Goal: Transaction & Acquisition: Book appointment/travel/reservation

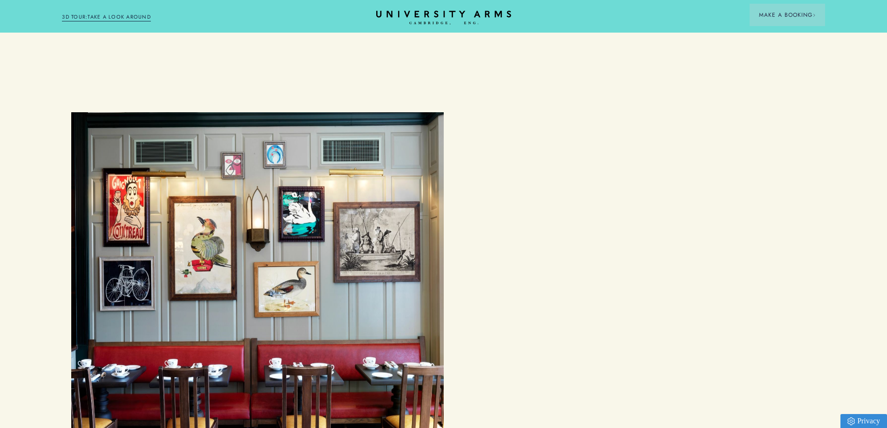
scroll to position [1400, 0]
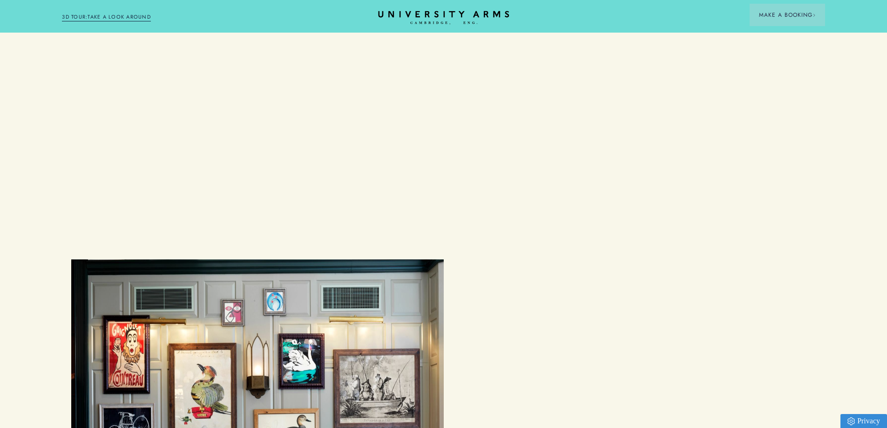
click at [431, 17] on icon "CAMBRIDGE’S LEADING LUXURY HOTEL SINCE [DATE]" at bounding box center [443, 18] width 131 height 14
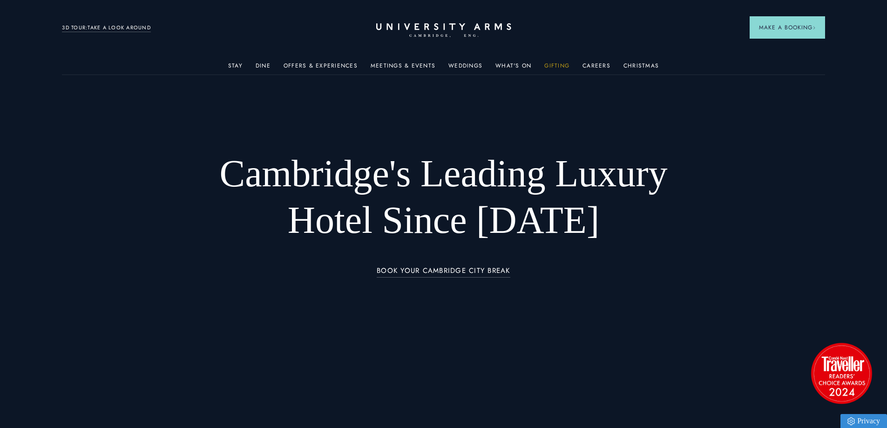
click at [560, 71] on link "Gifting" at bounding box center [557, 68] width 25 height 12
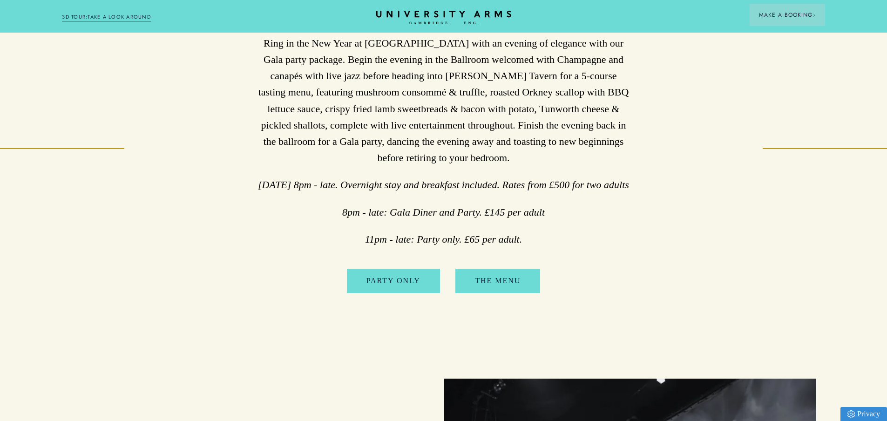
scroll to position [466, 0]
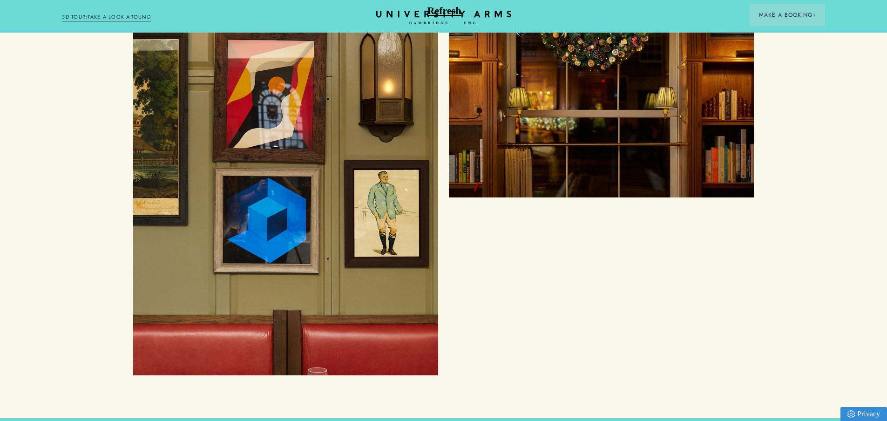
scroll to position [1770, 0]
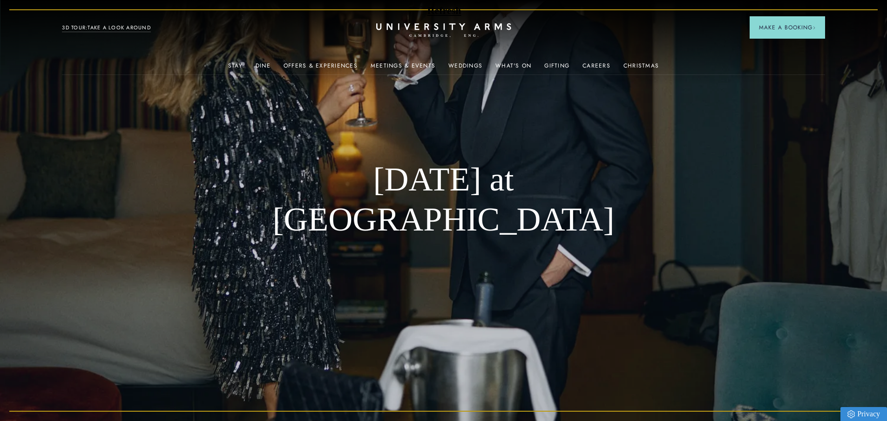
drag, startPoint x: 42, startPoint y: 261, endPoint x: 2, endPoint y: 258, distance: 40.2
click at [42, 261] on img at bounding box center [443, 210] width 887 height 421
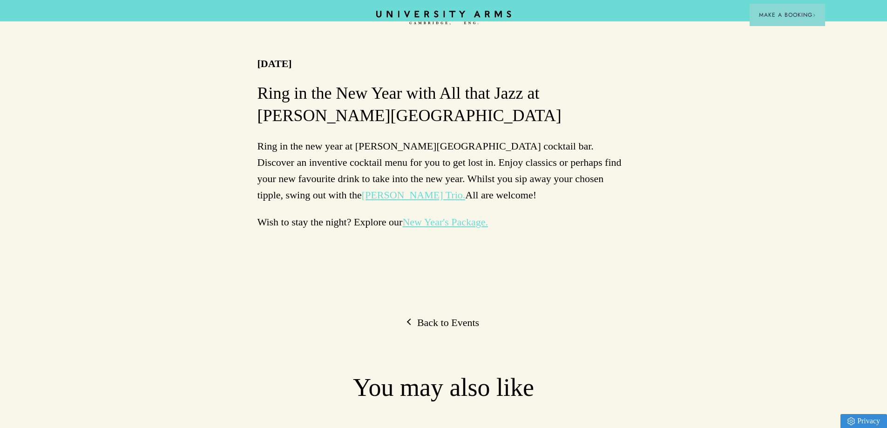
scroll to position [233, 0]
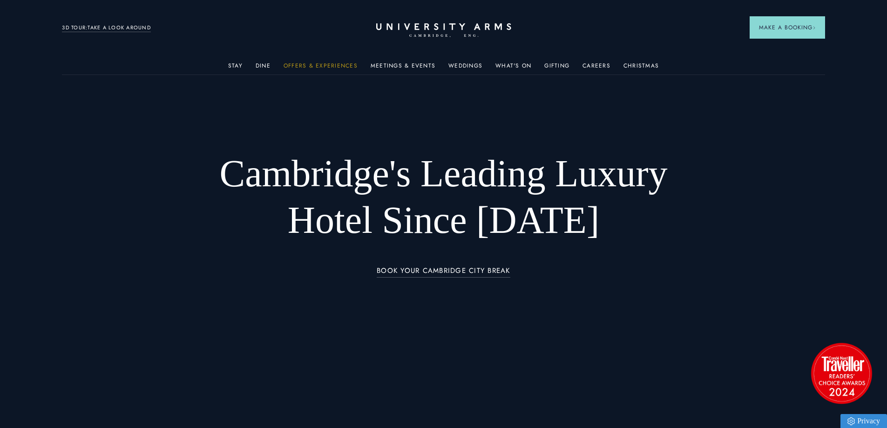
click at [335, 68] on link "Offers & Experiences" at bounding box center [321, 68] width 74 height 12
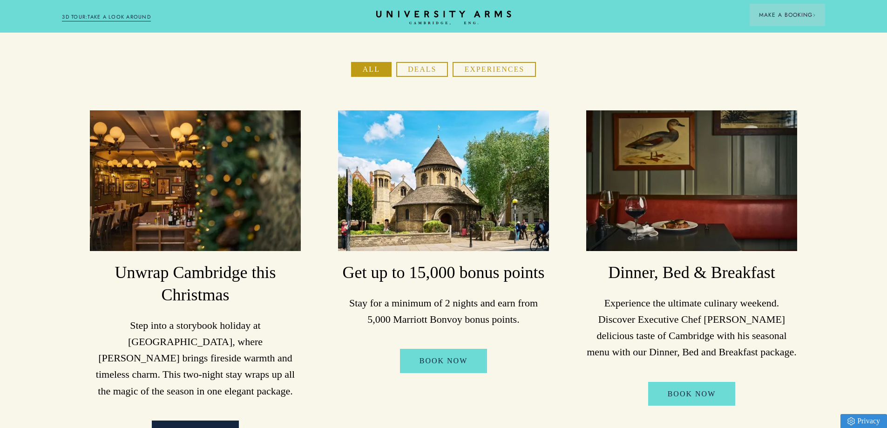
scroll to position [186, 0]
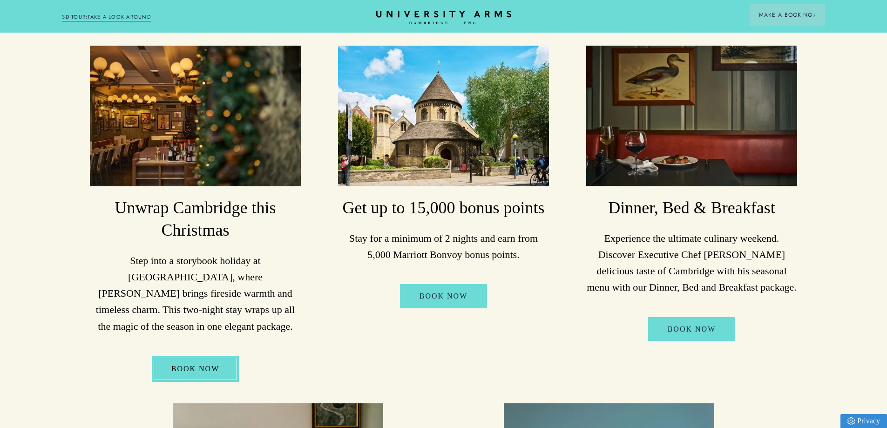
click at [205, 356] on link "BOOK NOW" at bounding box center [196, 369] width 88 height 26
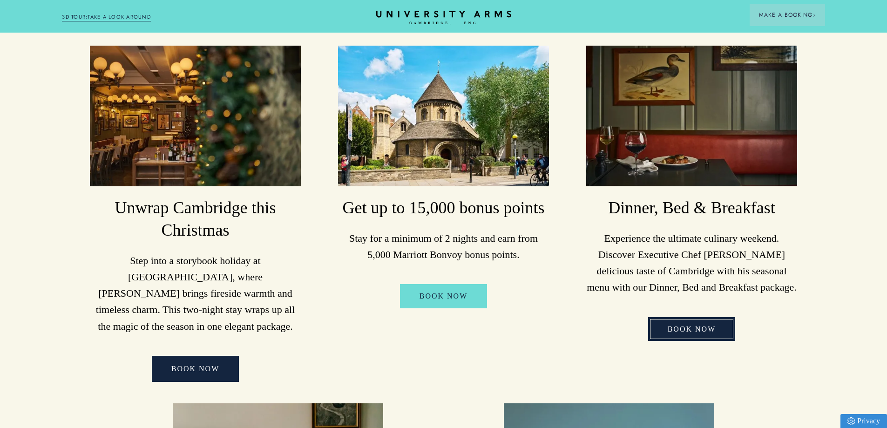
click at [693, 324] on link "Book Now" at bounding box center [692, 329] width 88 height 24
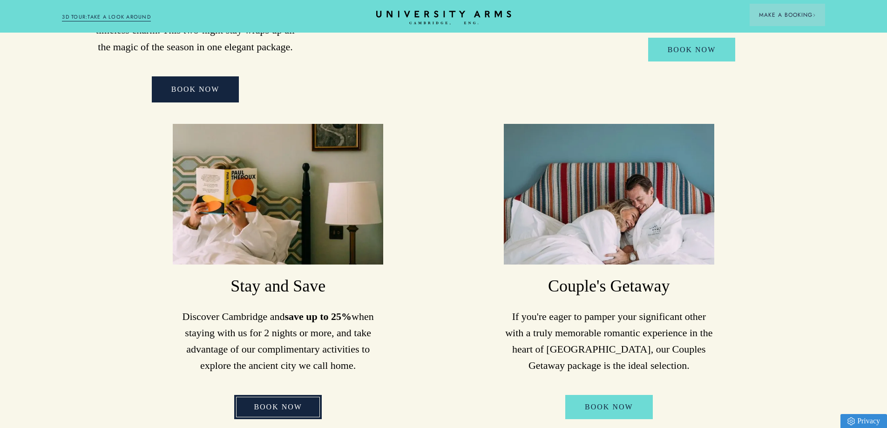
click at [280, 395] on link "Book Now" at bounding box center [278, 407] width 88 height 24
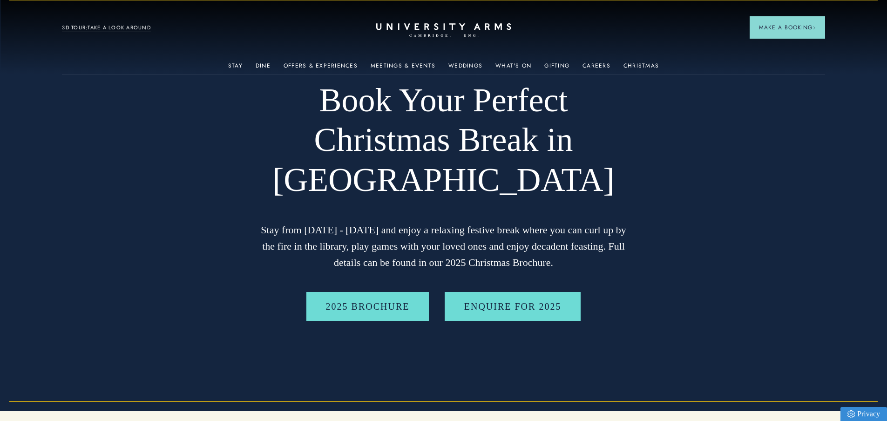
scroll to position [233, 0]
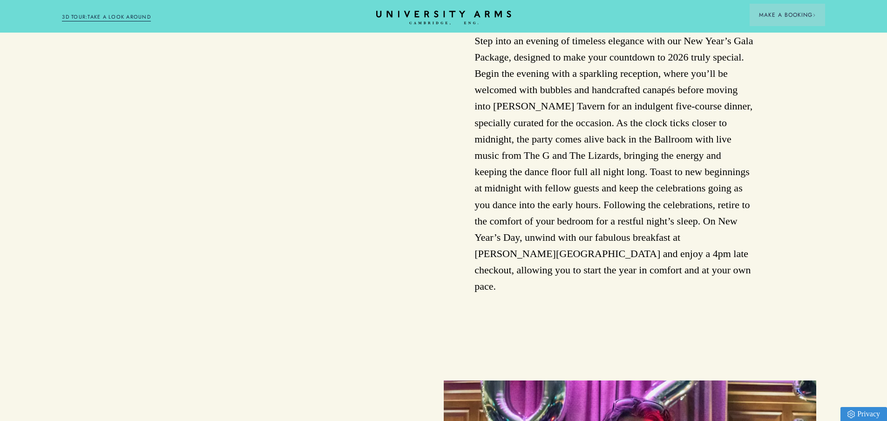
scroll to position [606, 0]
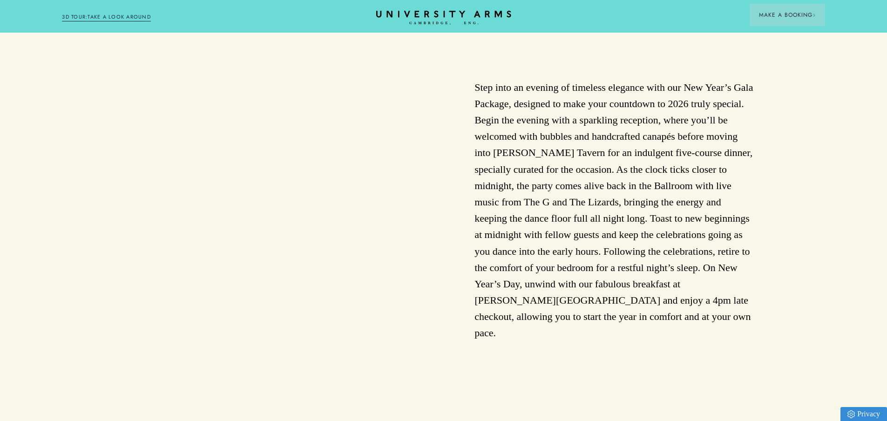
drag, startPoint x: 63, startPoint y: 239, endPoint x: 493, endPoint y: 248, distance: 430.1
click at [437, 179] on div at bounding box center [335, 210] width 280 height 262
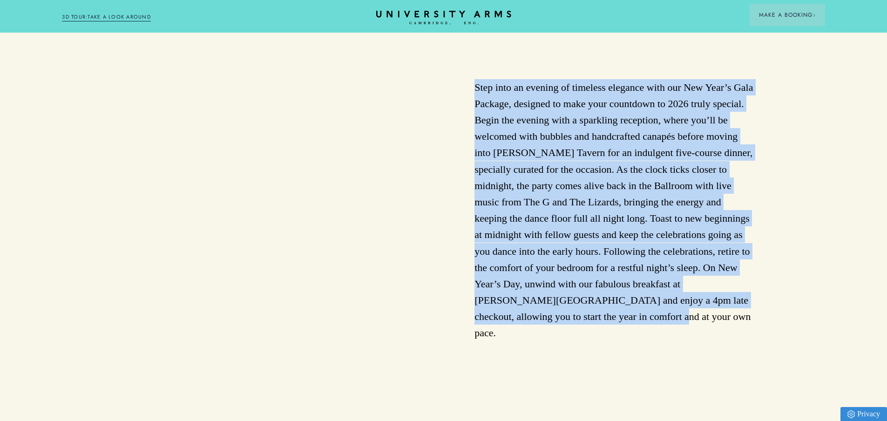
drag, startPoint x: 499, startPoint y: 331, endPoint x: 457, endPoint y: 97, distance: 238.1
click at [457, 97] on div "Step into an evening of timeless elegance with our New Year’s Gala Package, des…" at bounding box center [443, 210] width 621 height 262
copy div "Step into an evening of timeless elegance with our New Year’s Gala Package, des…"
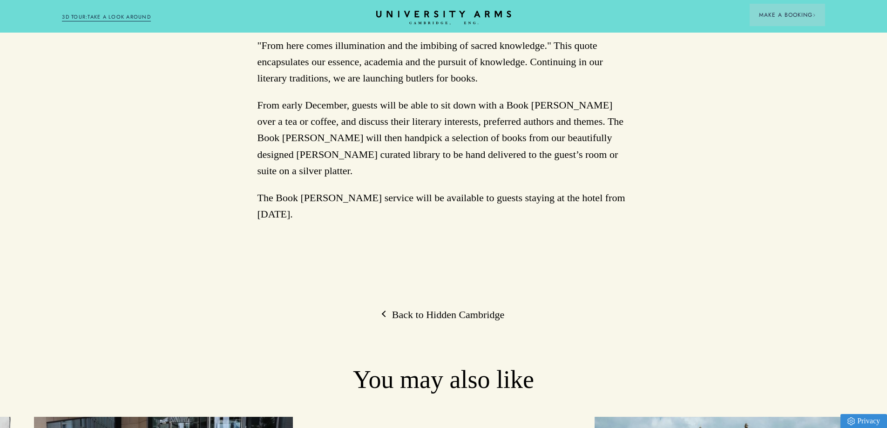
scroll to position [512, 0]
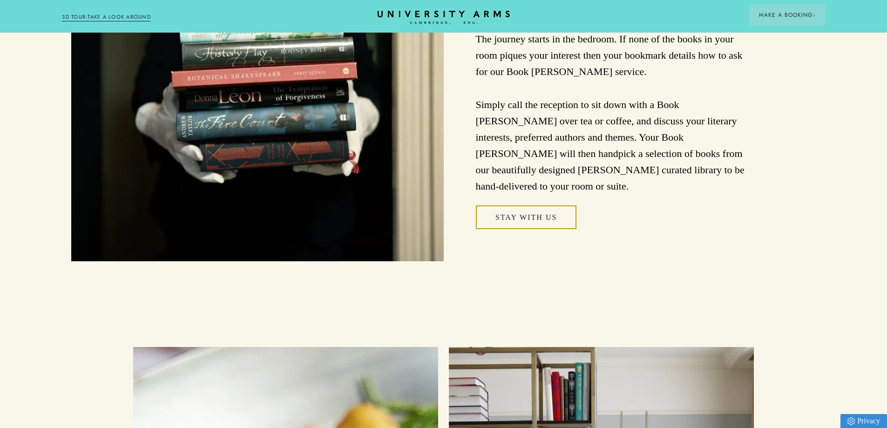
scroll to position [792, 0]
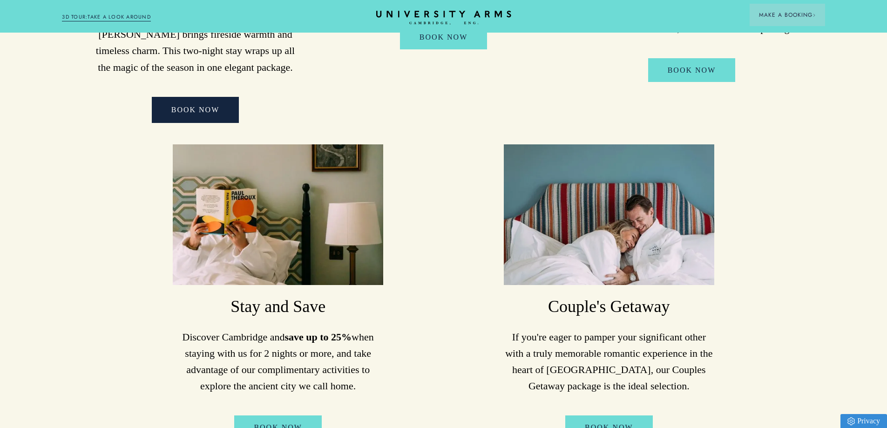
scroll to position [326, 0]
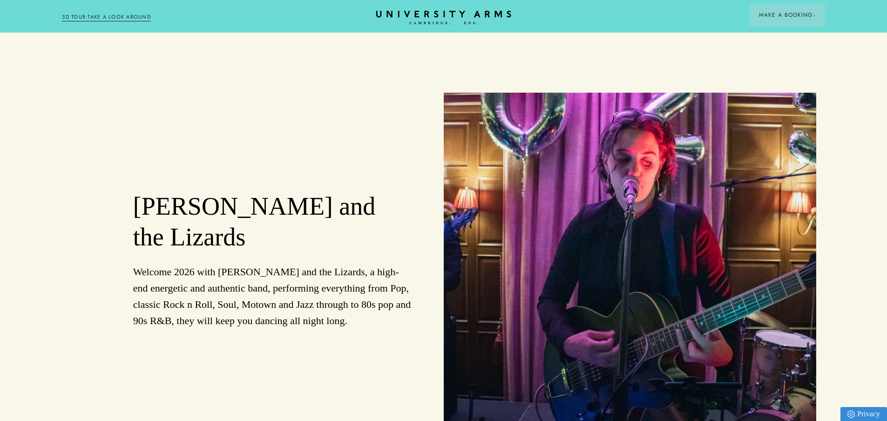
scroll to position [978, 0]
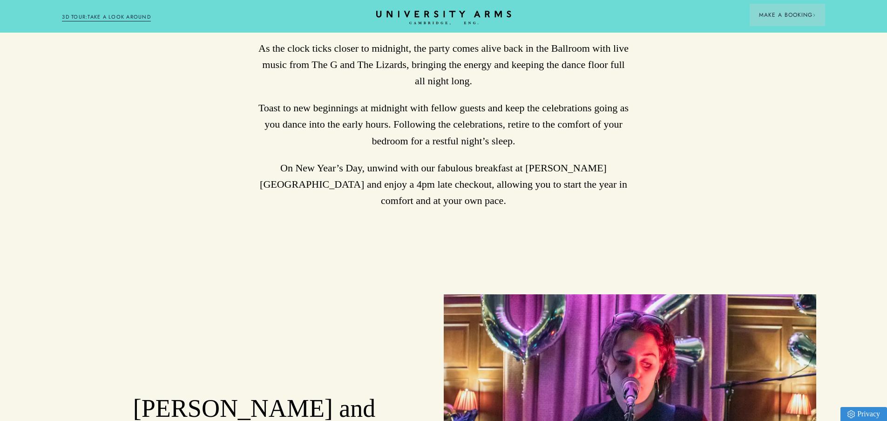
scroll to position [588, 0]
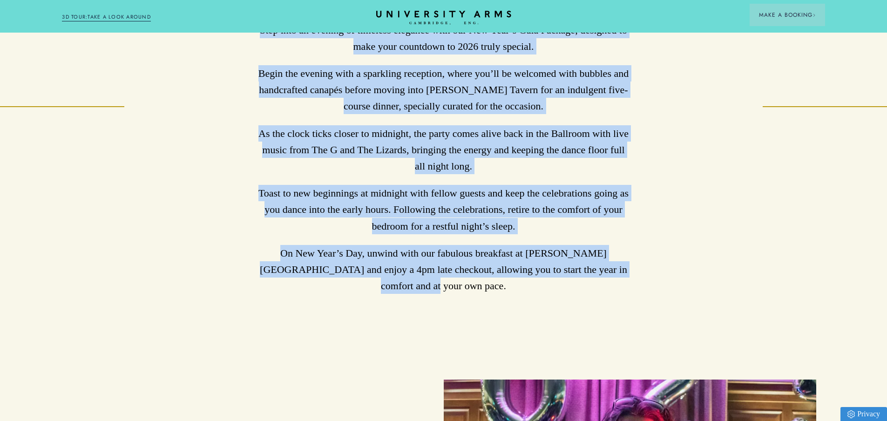
drag, startPoint x: 258, startPoint y: 157, endPoint x: 621, endPoint y: 279, distance: 383.3
click at [621, 279] on div "Step into an evening of timeless elegance with our New Year’s Gala Package, des…" at bounding box center [443, 158] width 373 height 273
copy div "Step into an evening of timeless elegance with our New Year’s Gala Package, des…"
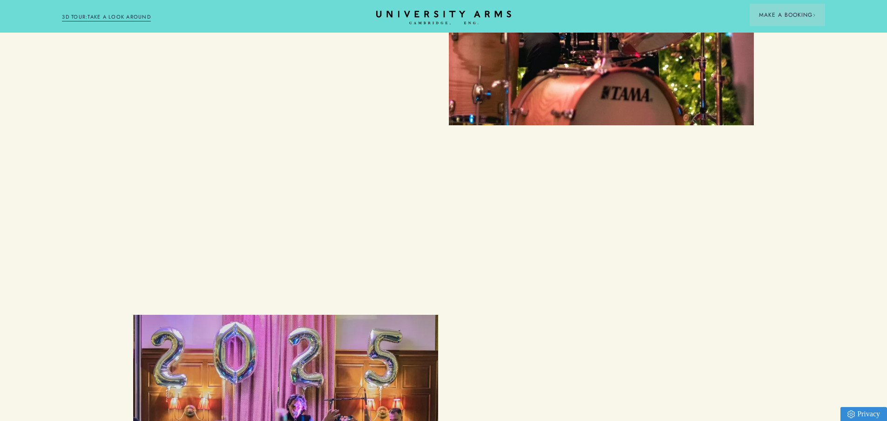
scroll to position [2096, 0]
